Goal: Task Accomplishment & Management: Manage account settings

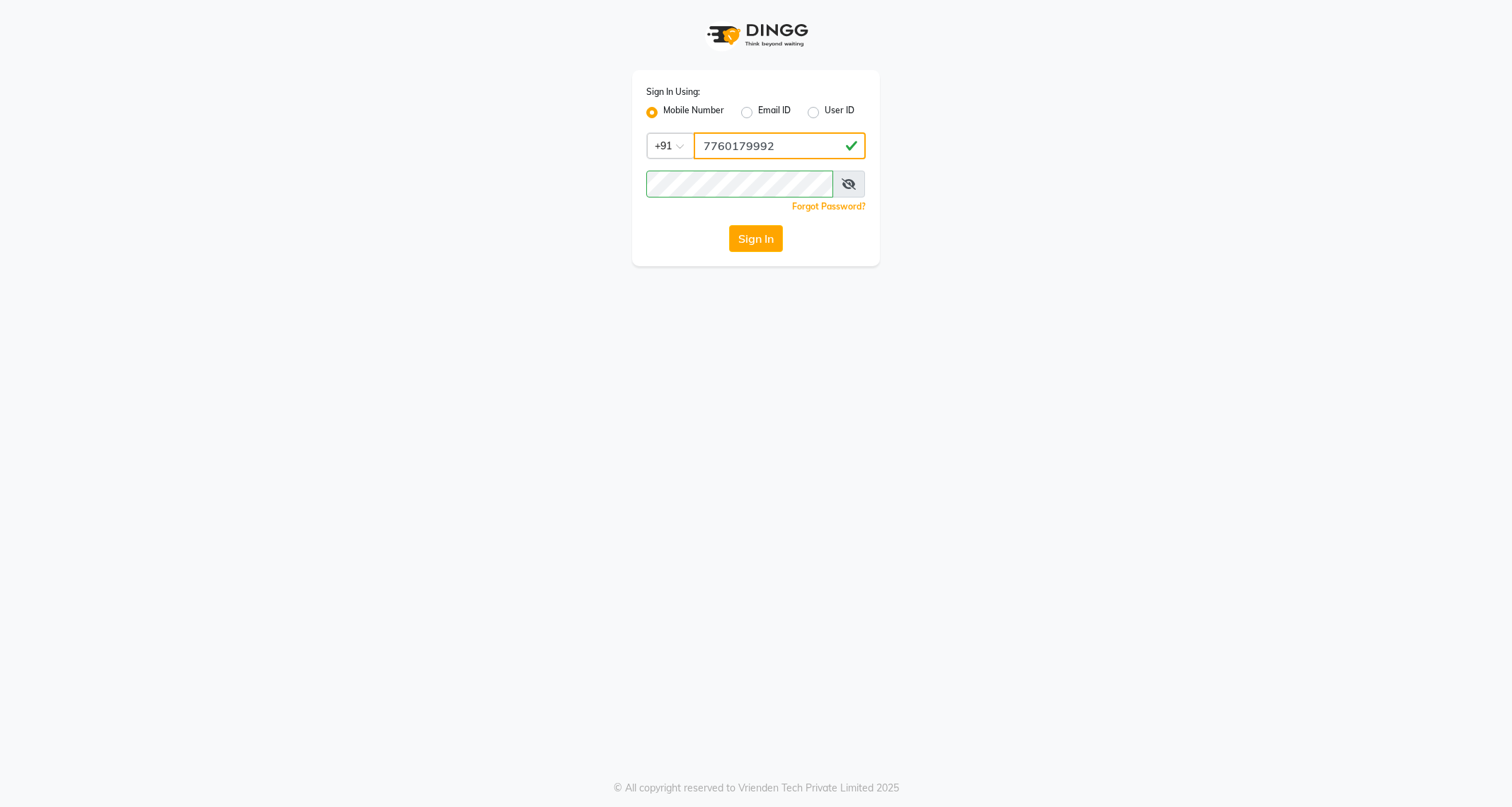
click at [762, 147] on input "7760179992" at bounding box center [779, 145] width 172 height 27
type input "7411165600"
click at [754, 244] on button "Sign In" at bounding box center [756, 239] width 54 height 27
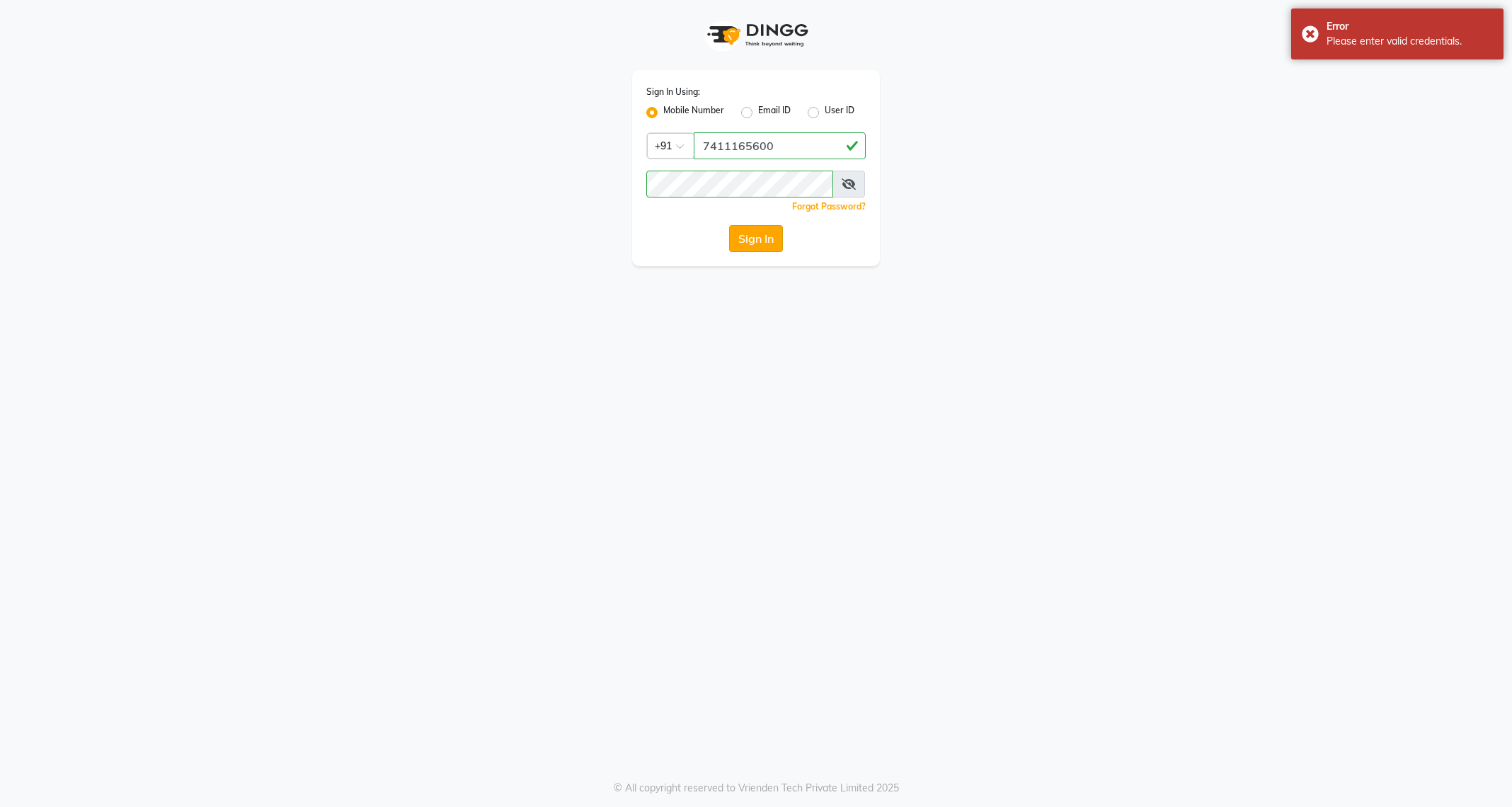
click at [756, 241] on button "Sign In" at bounding box center [756, 239] width 54 height 27
click at [756, 247] on button "Sign In" at bounding box center [756, 239] width 54 height 27
click at [787, 159] on div "Country Code × [PHONE_NUMBER]" at bounding box center [756, 145] width 220 height 27
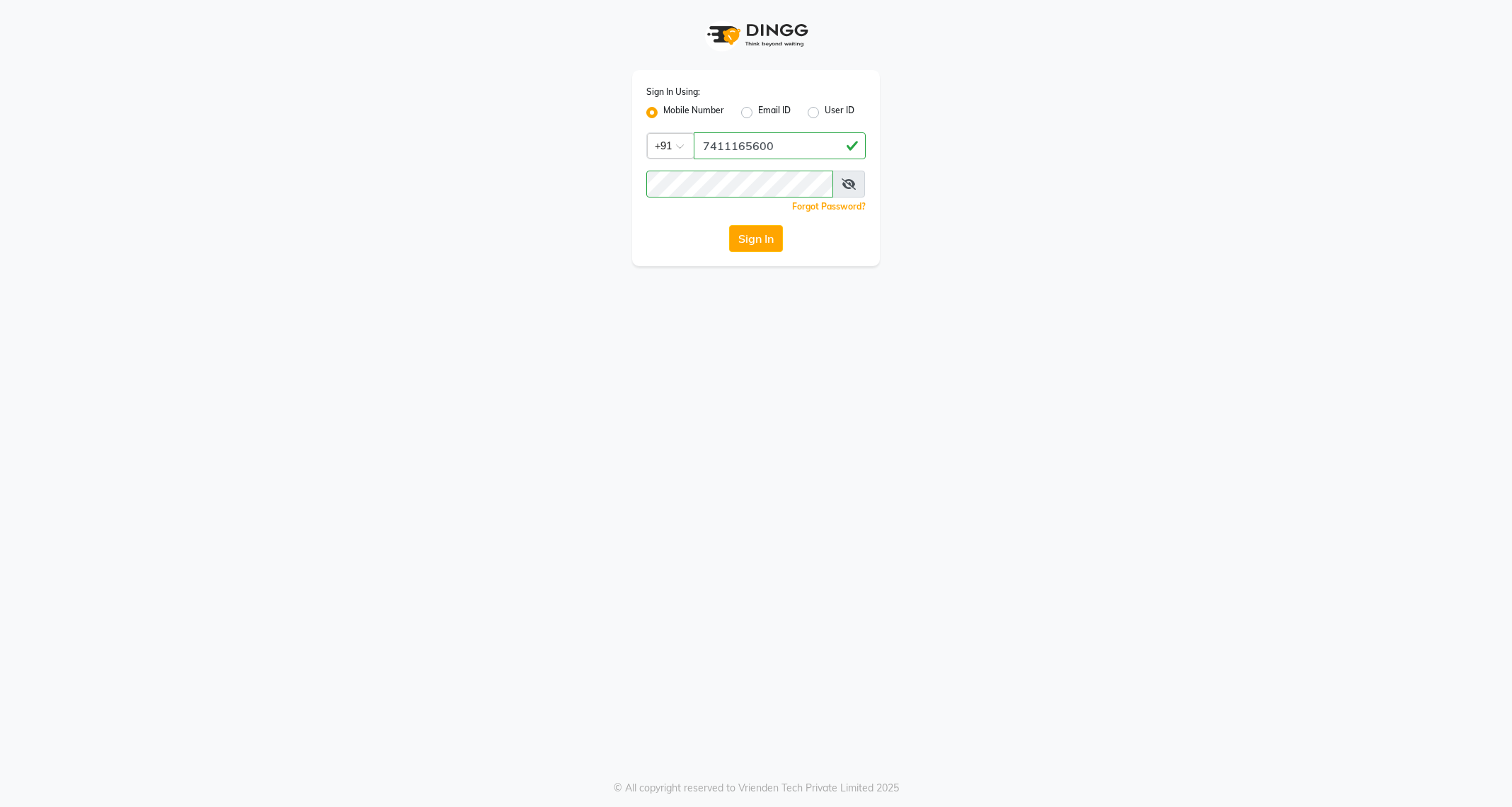
click at [787, 159] on div "Country Code × [PHONE_NUMBER]" at bounding box center [756, 145] width 220 height 27
click at [783, 151] on input "7411165600" at bounding box center [779, 145] width 172 height 27
click at [765, 243] on button "Sign In" at bounding box center [756, 239] width 54 height 27
click at [756, 244] on button "Sign In" at bounding box center [756, 239] width 54 height 27
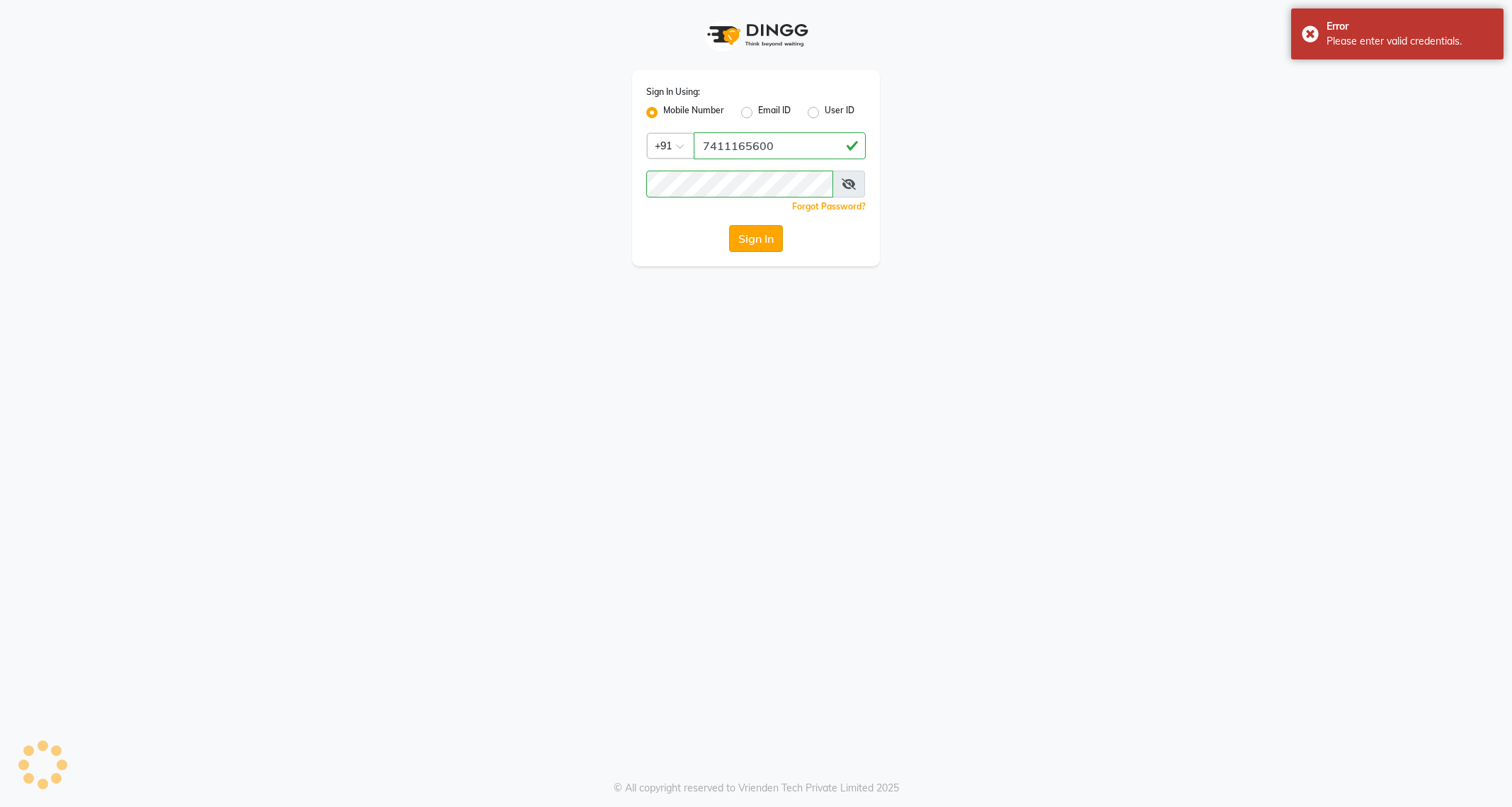
click at [756, 244] on button "Sign In" at bounding box center [756, 239] width 54 height 27
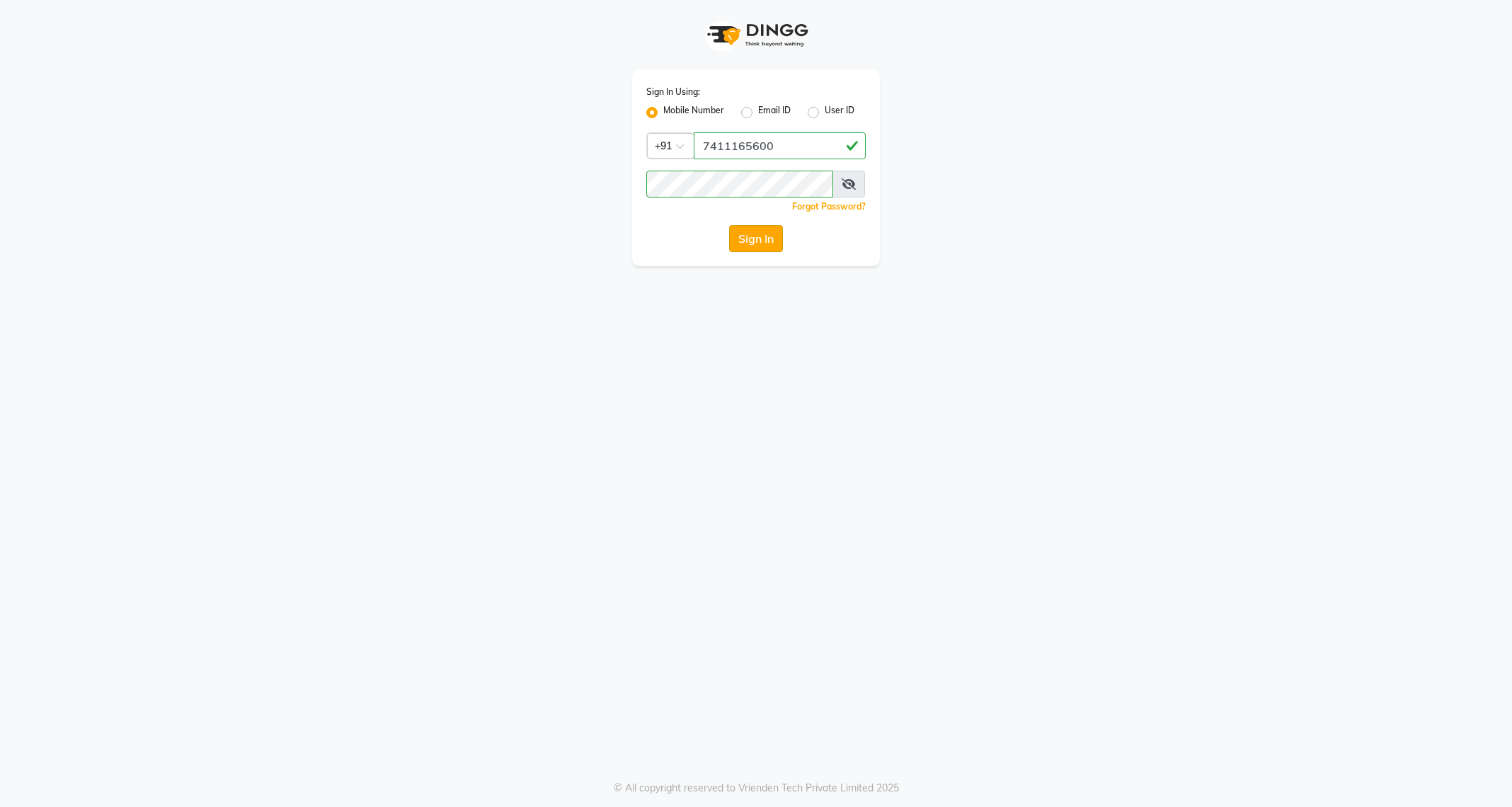
click at [741, 241] on button "Sign In" at bounding box center [756, 239] width 54 height 27
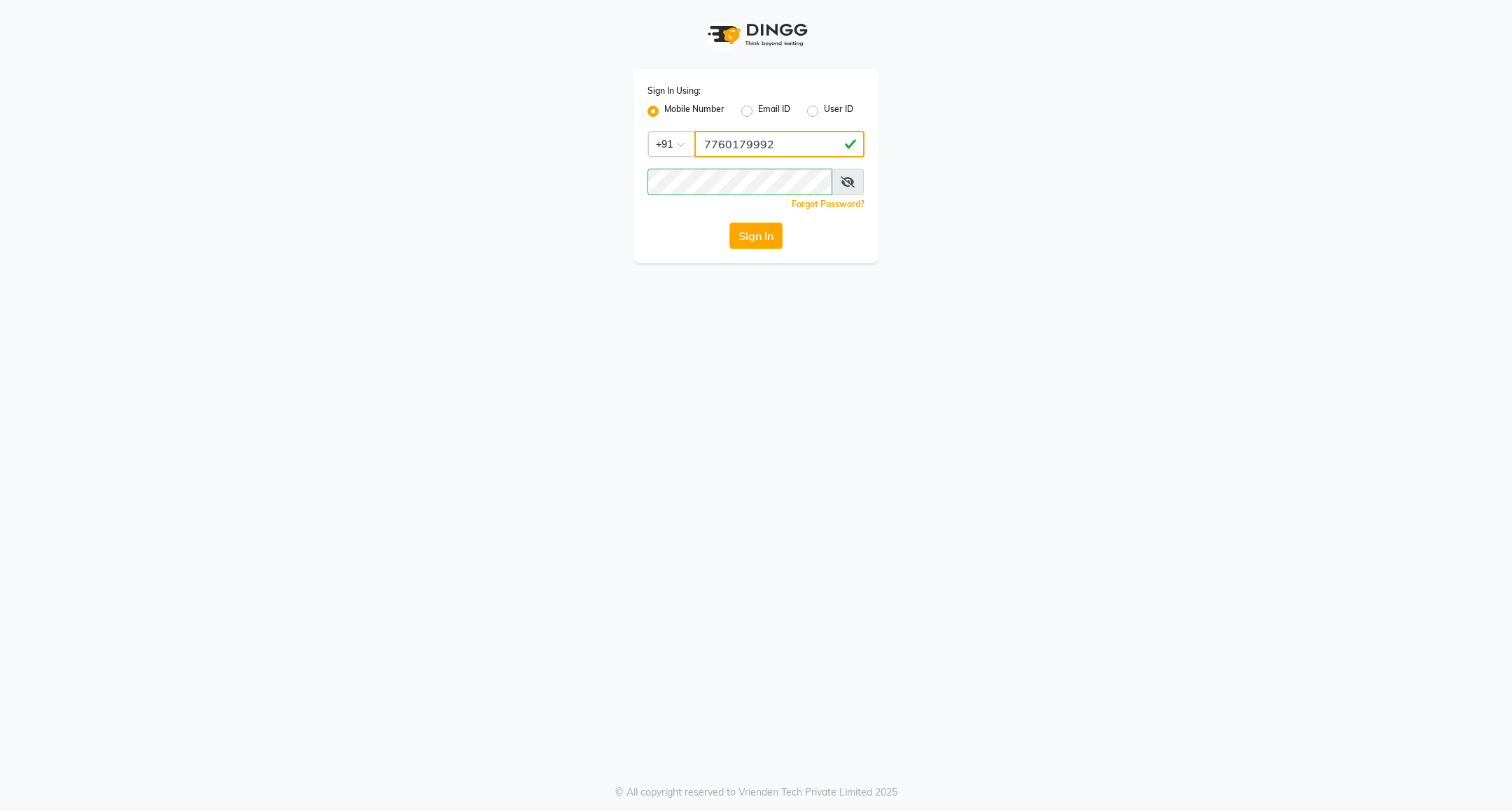
click at [771, 152] on input "7760179992" at bounding box center [779, 144] width 170 height 27
type input "8884568139"
click at [760, 242] on button "Sign In" at bounding box center [756, 236] width 53 height 27
